Goal: Task Accomplishment & Management: Manage account settings

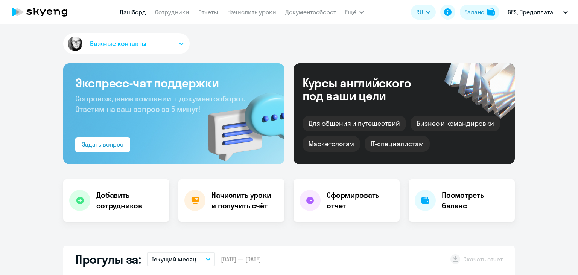
select select "30"
click at [246, 14] on link "Начислить уроки" at bounding box center [251, 12] width 49 height 8
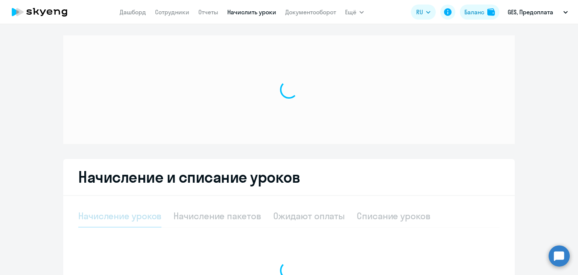
select select "10"
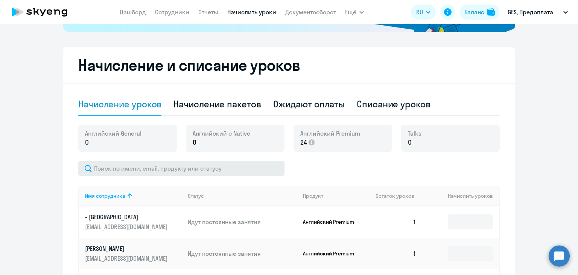
scroll to position [188, 0]
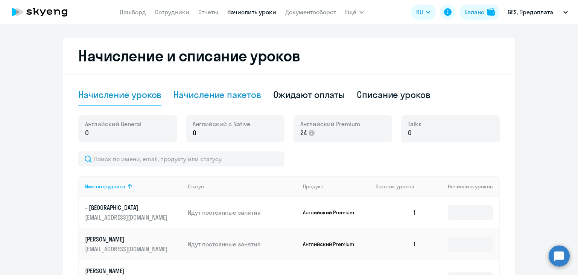
click at [247, 98] on div "Начисление пакетов" at bounding box center [216, 94] width 87 height 12
select select "10"
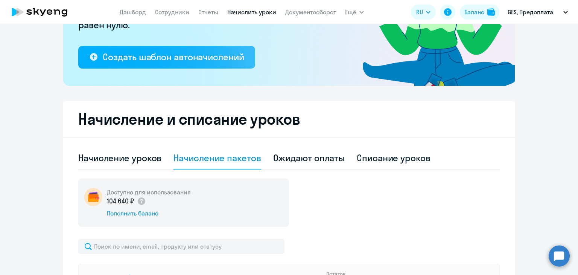
scroll to position [38, 0]
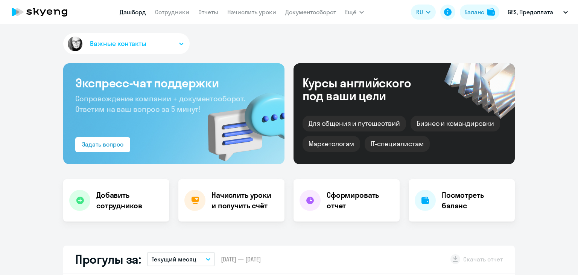
select select "30"
click at [471, 16] on div "Баланс" at bounding box center [474, 12] width 20 height 9
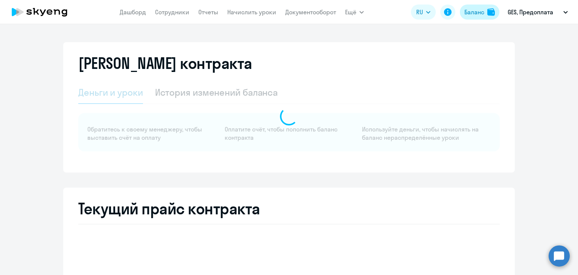
select select "english_adult_not_native_speaker_premium"
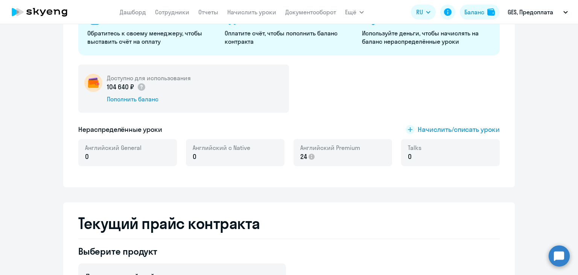
scroll to position [113, 0]
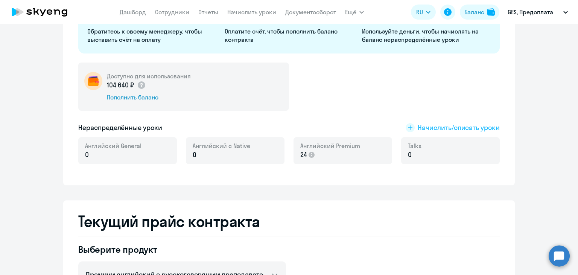
click at [426, 127] on span "Начислить/списать уроки" at bounding box center [459, 128] width 82 height 10
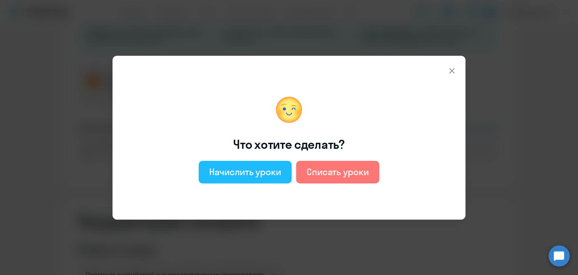
click at [264, 170] on div "Начислить уроки" at bounding box center [245, 171] width 72 height 12
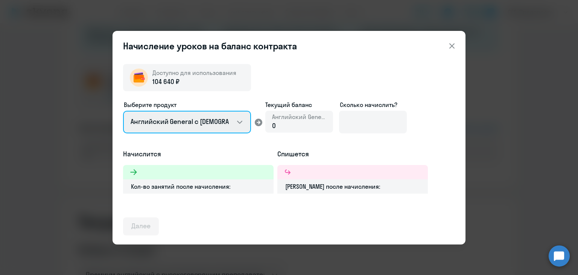
click at [236, 125] on select "Английский General с русскоговорящим преподавателем Английский General с англог…" at bounding box center [187, 122] width 128 height 23
select select "english_adult_not_native_speaker_premium"
click at [123, 111] on select "Английский General с русскоговорящим преподавателем Английский General с англог…" at bounding box center [187, 122] width 128 height 23
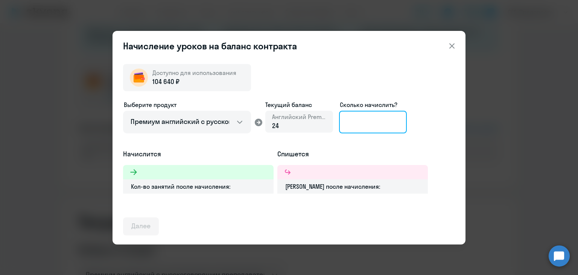
click at [368, 121] on input at bounding box center [373, 122] width 68 height 23
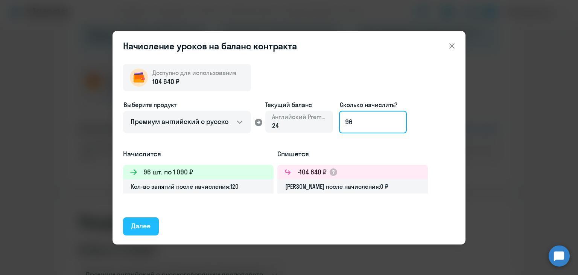
type input "96"
click at [147, 228] on div "Далее" at bounding box center [140, 226] width 19 height 10
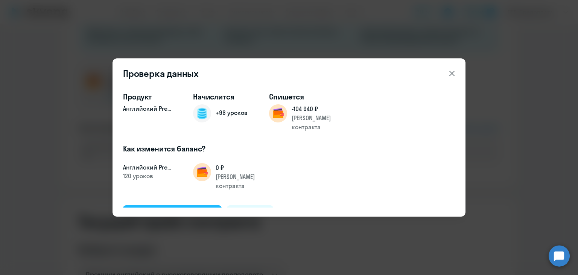
click at [190, 205] on button "Подтвердить и начислить" at bounding box center [172, 214] width 99 height 18
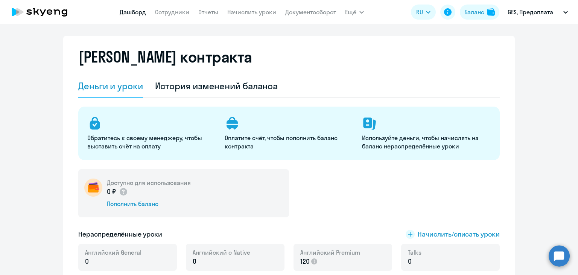
scroll to position [0, 0]
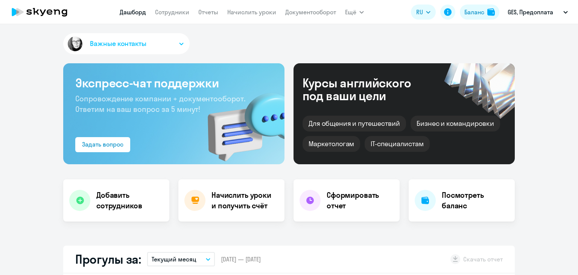
select select "30"
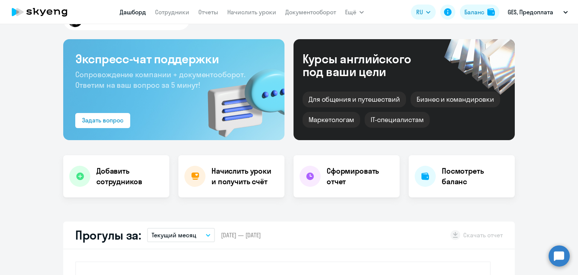
scroll to position [38, 0]
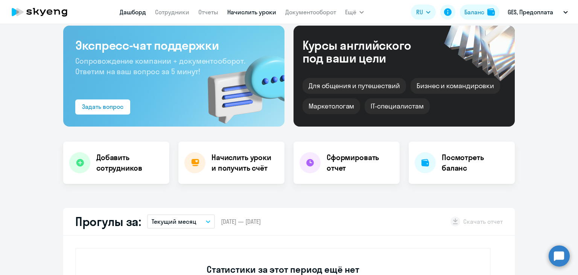
click at [264, 12] on link "Начислить уроки" at bounding box center [251, 12] width 49 height 8
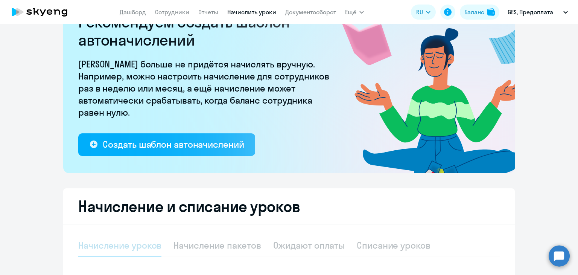
select select "10"
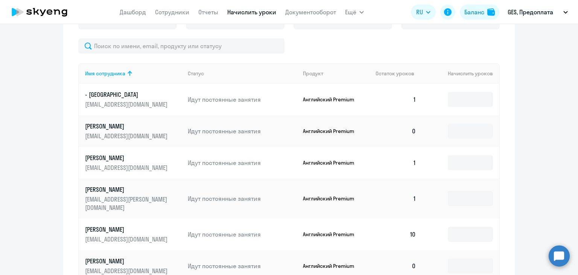
scroll to position [339, 0]
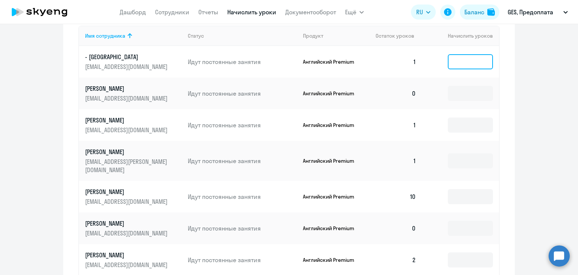
click at [468, 60] on input at bounding box center [470, 61] width 45 height 15
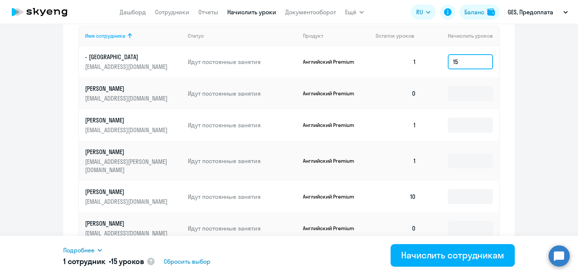
type input "15"
click at [487, 82] on td at bounding box center [460, 93] width 77 height 32
click at [477, 91] on input at bounding box center [470, 93] width 45 height 15
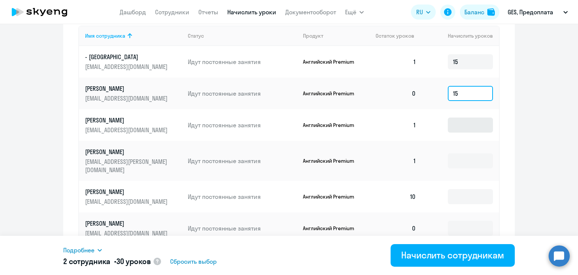
type input "15"
click at [470, 125] on input at bounding box center [470, 124] width 45 height 15
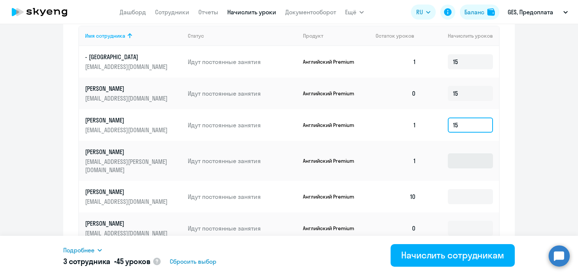
type input "15"
click at [473, 155] on input at bounding box center [470, 160] width 45 height 15
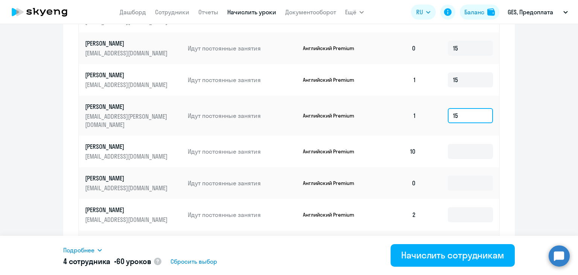
scroll to position [414, 0]
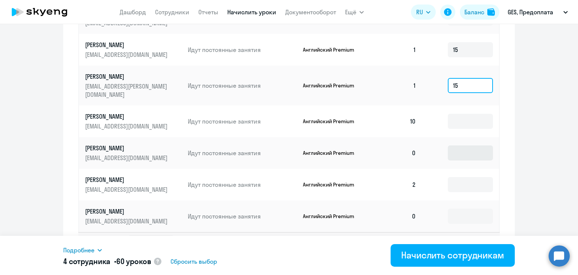
type input "15"
click at [470, 145] on input at bounding box center [470, 152] width 45 height 15
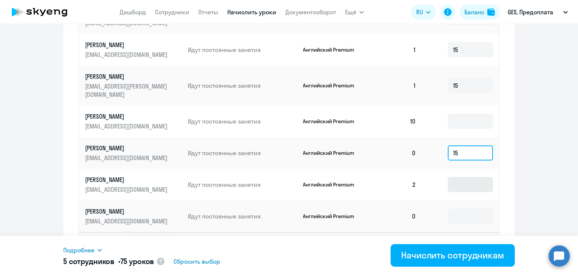
type input "15"
click at [465, 177] on input at bounding box center [470, 184] width 45 height 15
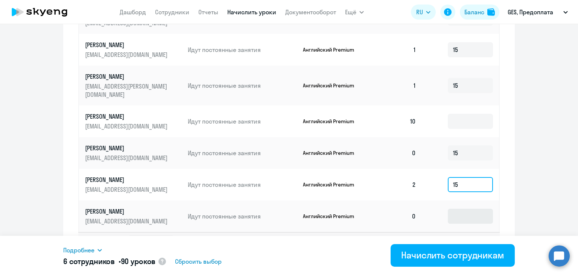
type input "15"
click at [463, 208] on input at bounding box center [470, 215] width 45 height 15
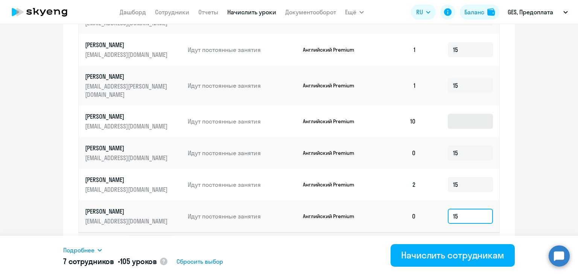
type input "15"
click at [475, 114] on input at bounding box center [470, 121] width 45 height 15
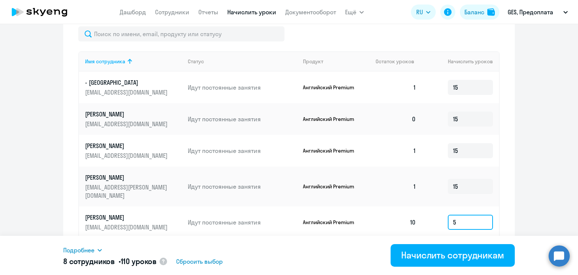
scroll to position [275, 0]
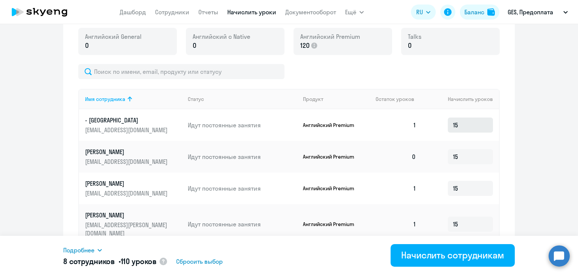
type input "5"
drag, startPoint x: 467, startPoint y: 123, endPoint x: 417, endPoint y: 119, distance: 50.6
click at [417, 119] on tr "- Нурсултан tok.nur.96@mail.ru Идут постоянные занятия Английский Premium 1 15" at bounding box center [289, 125] width 420 height 32
type input "12"
drag, startPoint x: 465, startPoint y: 158, endPoint x: 431, endPoint y: 156, distance: 34.2
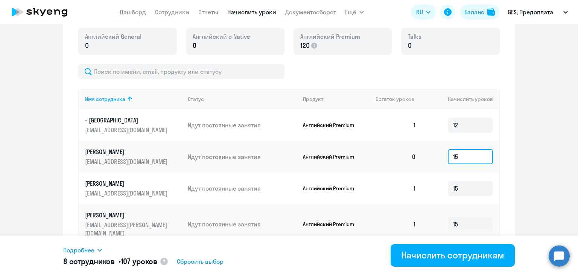
click at [431, 156] on td "15" at bounding box center [460, 157] width 77 height 32
type input "12"
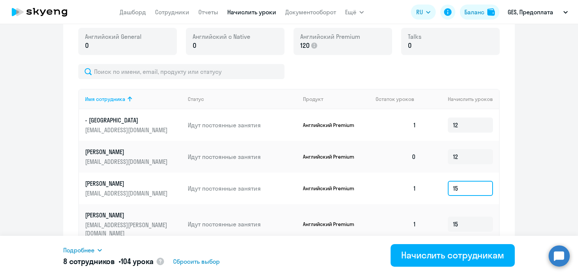
drag, startPoint x: 457, startPoint y: 187, endPoint x: 442, endPoint y: 187, distance: 15.8
click at [442, 187] on td "15" at bounding box center [460, 188] width 77 height 32
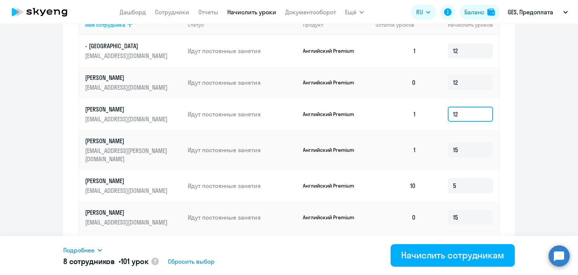
scroll to position [351, 0]
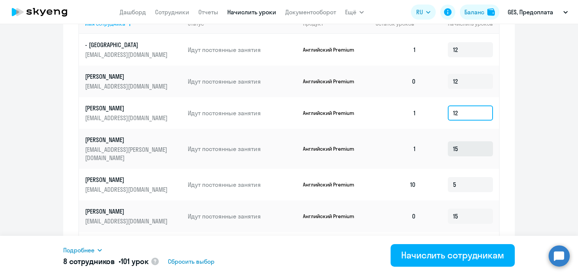
type input "12"
drag, startPoint x: 460, startPoint y: 142, endPoint x: 419, endPoint y: 143, distance: 40.3
click at [422, 143] on td "15" at bounding box center [460, 149] width 77 height 40
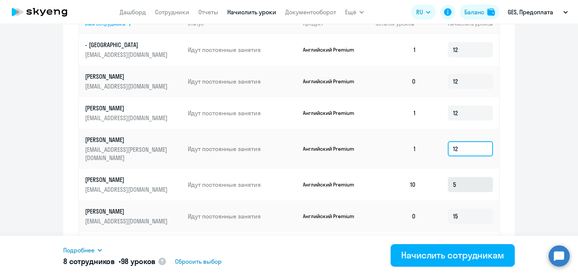
type input "12"
drag, startPoint x: 459, startPoint y: 179, endPoint x: 436, endPoint y: 178, distance: 23.0
click at [436, 178] on td "5" at bounding box center [460, 185] width 77 height 32
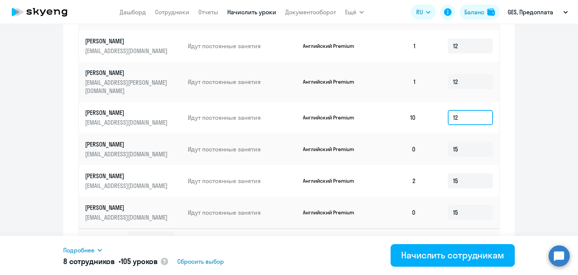
scroll to position [426, 0]
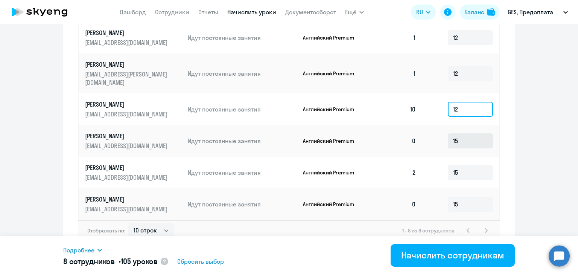
type input "12"
drag, startPoint x: 457, startPoint y: 130, endPoint x: 436, endPoint y: 128, distance: 21.9
click at [436, 128] on td "15" at bounding box center [460, 141] width 77 height 32
type input "12"
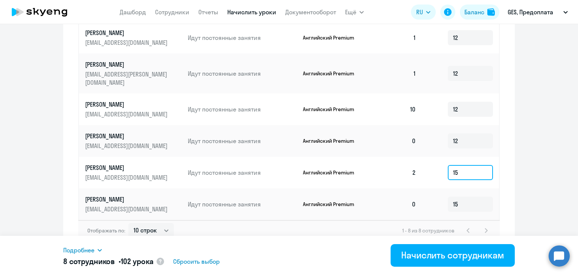
drag, startPoint x: 462, startPoint y: 166, endPoint x: 411, endPoint y: 165, distance: 50.8
click at [411, 165] on tr "Кынртай Айдар ajdarkynrtaj@gmail.com Идут постоянные занятия Английский Premium…" at bounding box center [289, 172] width 420 height 32
type input "2"
type input "12"
drag, startPoint x: 469, startPoint y: 196, endPoint x: 421, endPoint y: 190, distance: 48.5
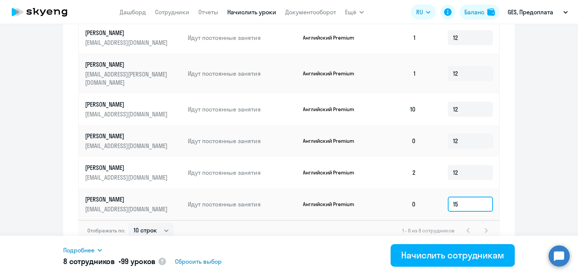
click at [422, 190] on td "15" at bounding box center [460, 204] width 77 height 32
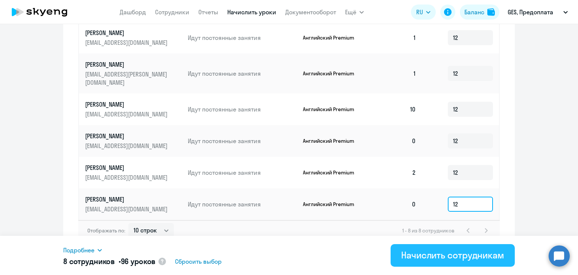
type input "12"
click at [434, 252] on div "Начислить сотрудникам" at bounding box center [452, 255] width 103 height 12
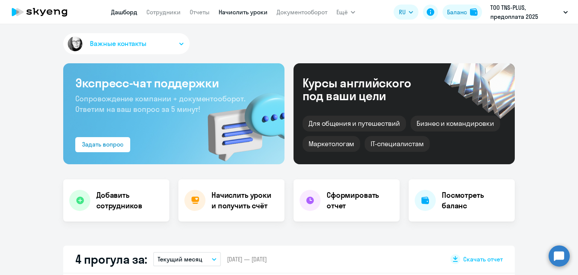
click at [235, 14] on link "Начислить уроки" at bounding box center [243, 12] width 49 height 8
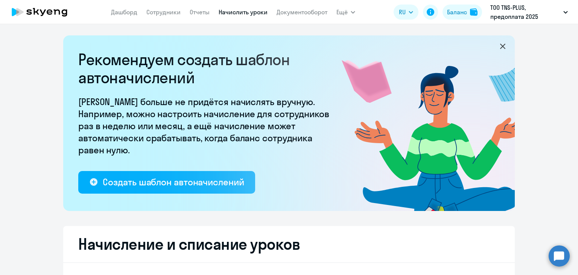
select select "10"
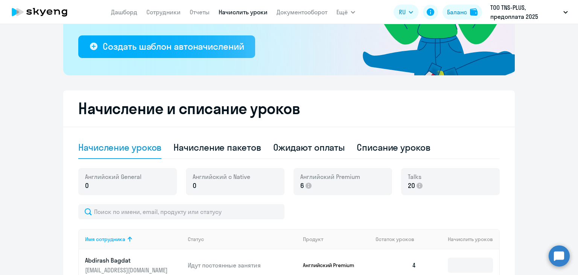
scroll to position [188, 0]
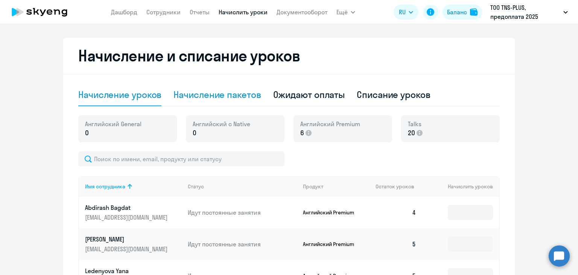
click at [219, 96] on div "Начисление пакетов" at bounding box center [216, 94] width 87 height 12
select select "10"
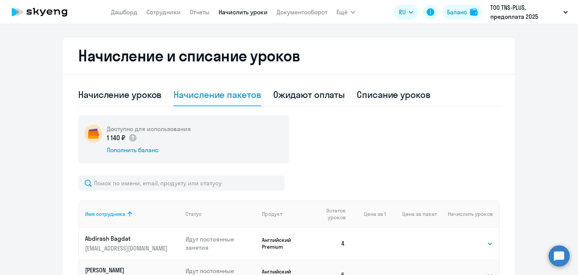
scroll to position [0, 0]
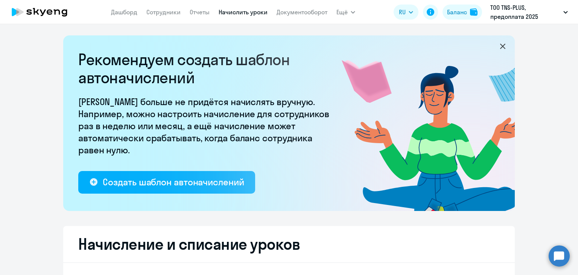
select select "50"
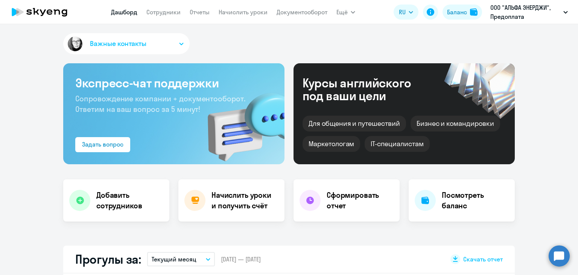
select select "30"
click at [167, 11] on link "Сотрудники" at bounding box center [163, 12] width 34 height 8
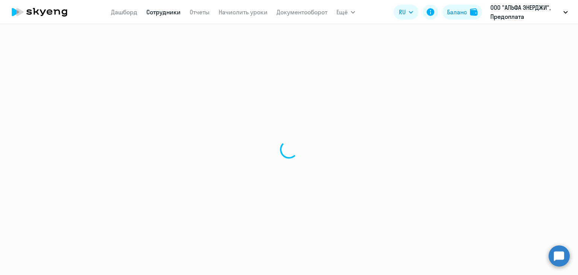
select select "30"
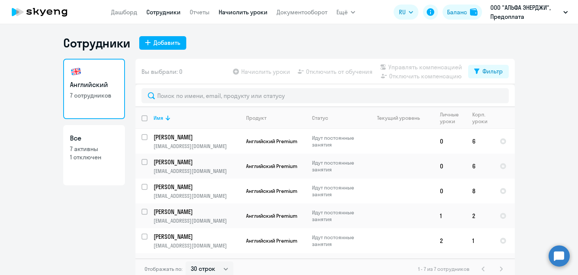
click at [226, 14] on link "Начислить уроки" at bounding box center [243, 12] width 49 height 8
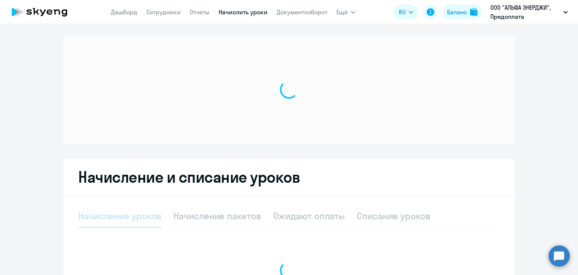
select select "10"
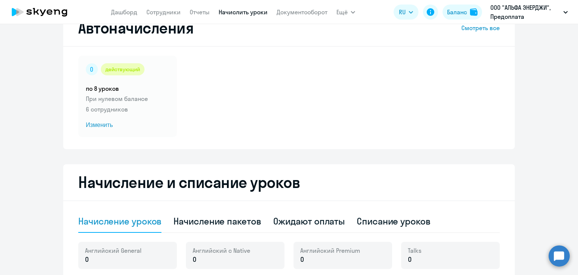
scroll to position [150, 0]
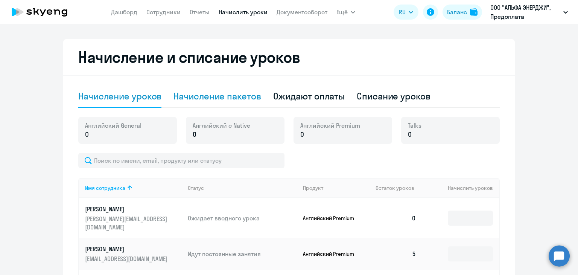
click at [246, 94] on div "Начисление пакетов" at bounding box center [216, 96] width 87 height 12
select select "10"
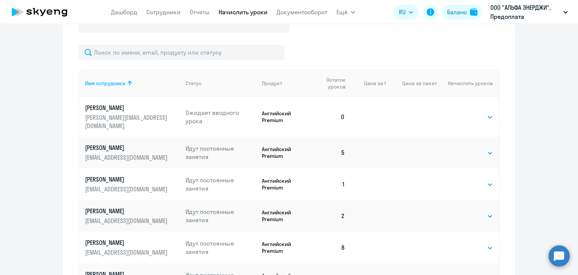
scroll to position [263, 0]
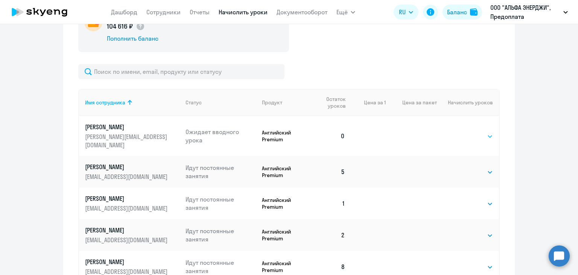
click at [472, 133] on select "Выбрать 4 8 16 32 64 96 128" at bounding box center [477, 136] width 31 height 9
select select "8"
click at [462, 132] on select "Выбрать 4 8 16 32 64 96 128" at bounding box center [477, 136] width 31 height 9
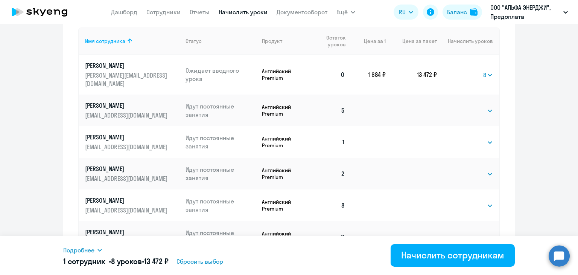
scroll to position [301, 0]
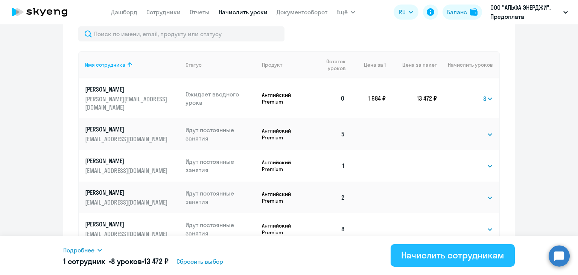
click at [446, 255] on div "Начислить сотрудникам" at bounding box center [452, 255] width 103 height 12
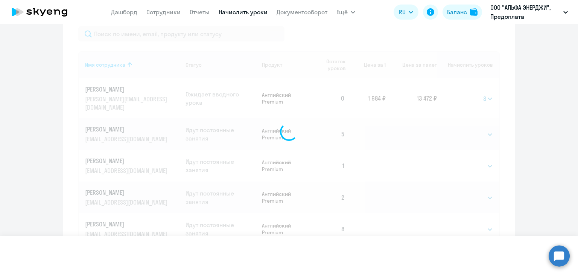
select select
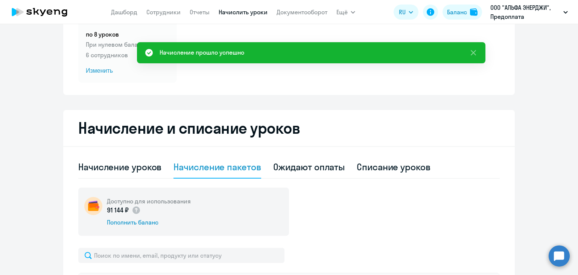
scroll to position [75, 0]
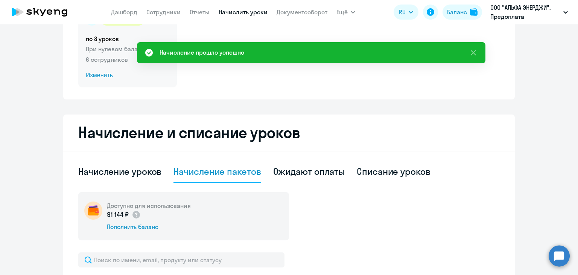
click at [98, 78] on span "Изменить" at bounding box center [128, 75] width 84 height 9
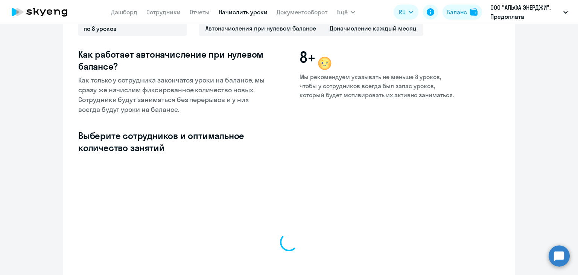
select select "10"
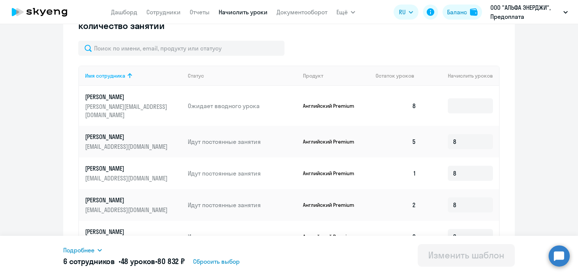
scroll to position [180, 0]
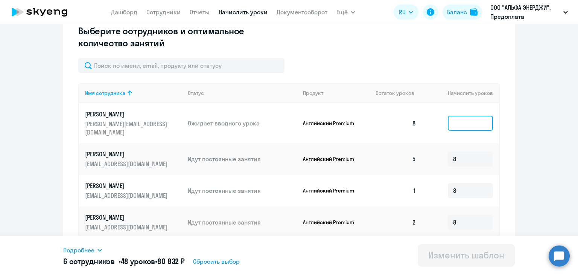
click at [451, 118] on input at bounding box center [470, 122] width 45 height 15
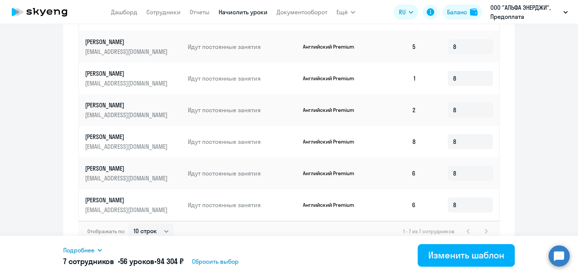
scroll to position [293, 0]
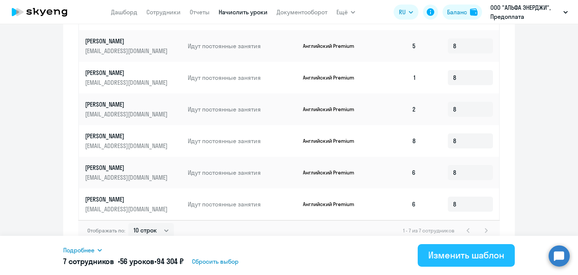
type input "8"
click at [435, 251] on div "Изменить шаблон" at bounding box center [466, 255] width 76 height 12
